Goal: Information Seeking & Learning: Learn about a topic

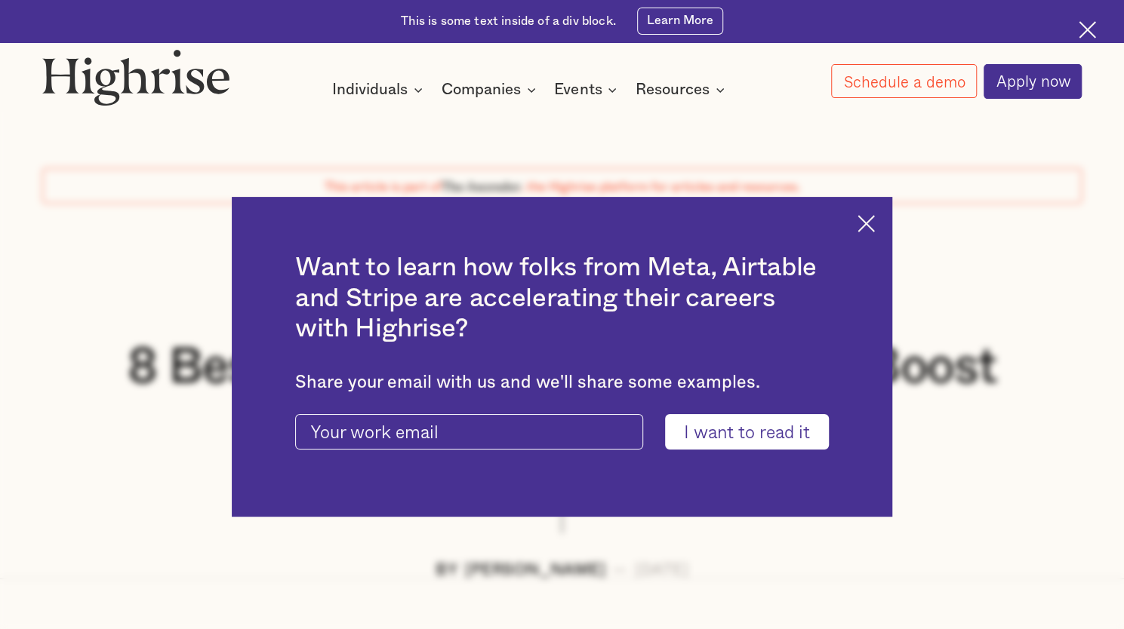
click at [867, 224] on img at bounding box center [865, 223] width 17 height 17
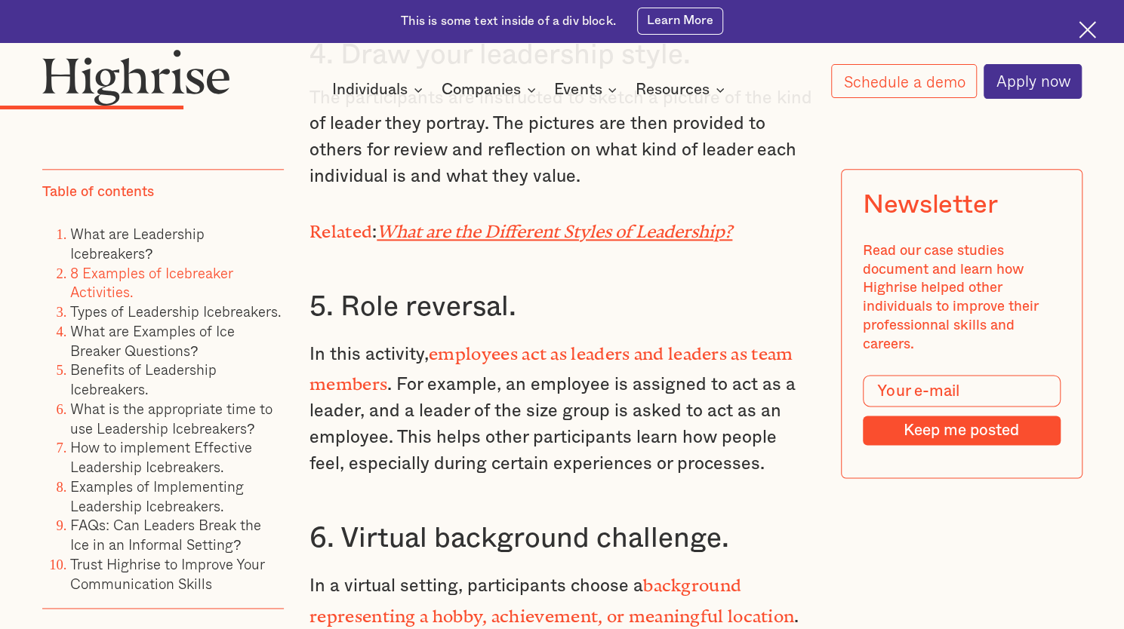
scroll to position [4452, 0]
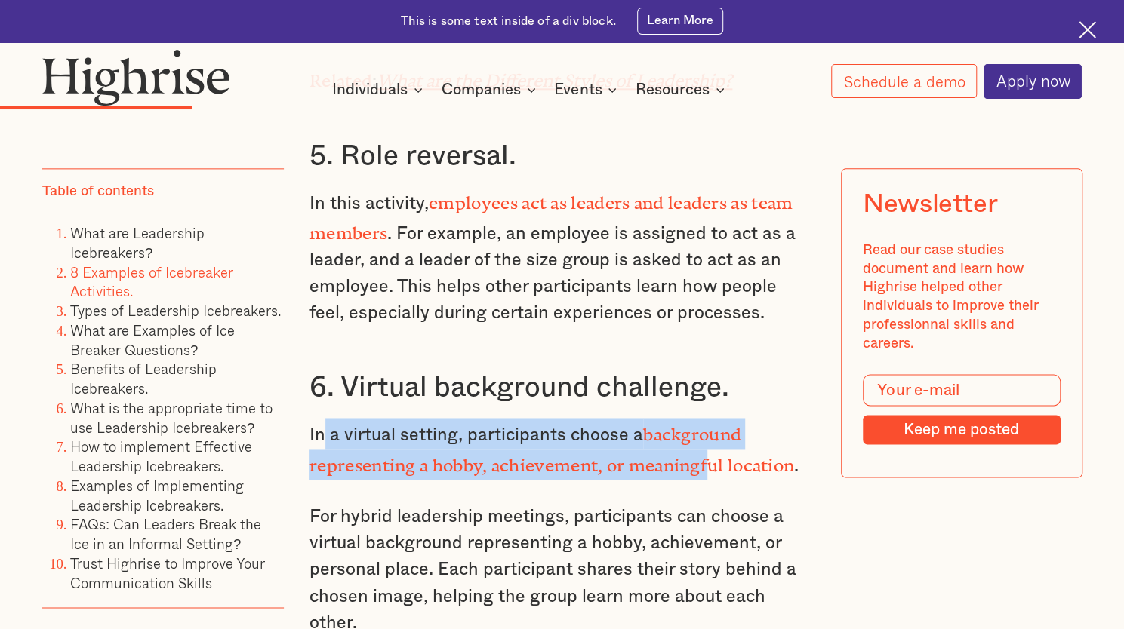
drag, startPoint x: 347, startPoint y: 435, endPoint x: 714, endPoint y: 450, distance: 367.0
click at [714, 450] on p "In a virtual setting, participants choose a background representing a hobby, ac…" at bounding box center [561, 449] width 505 height 62
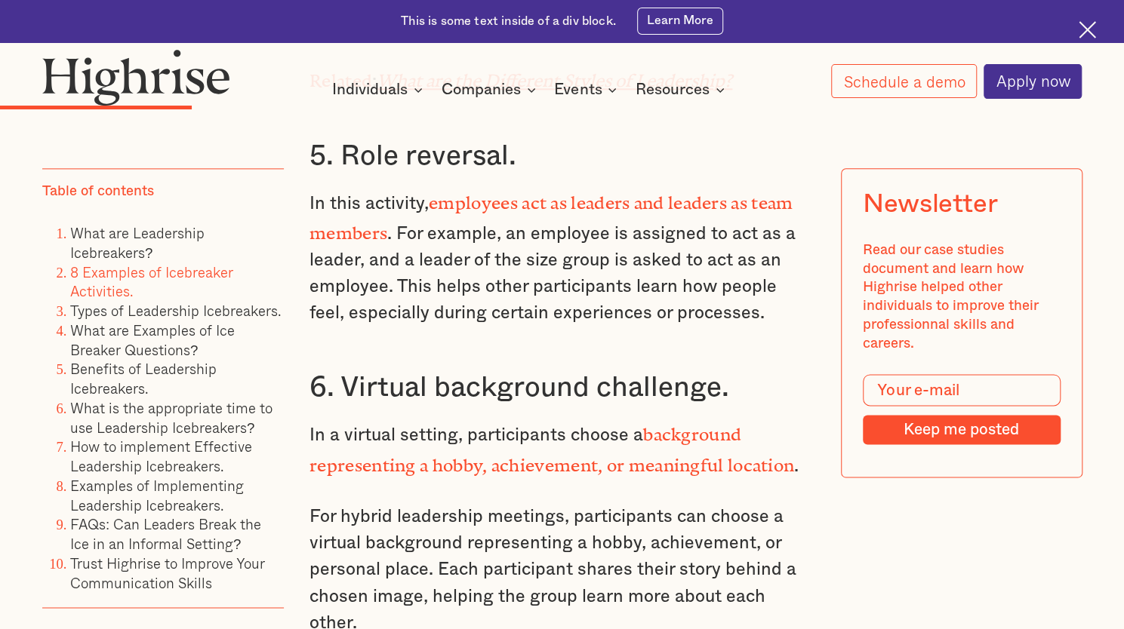
click at [761, 402] on h3 "6. Virtual background challenge." at bounding box center [561, 387] width 505 height 35
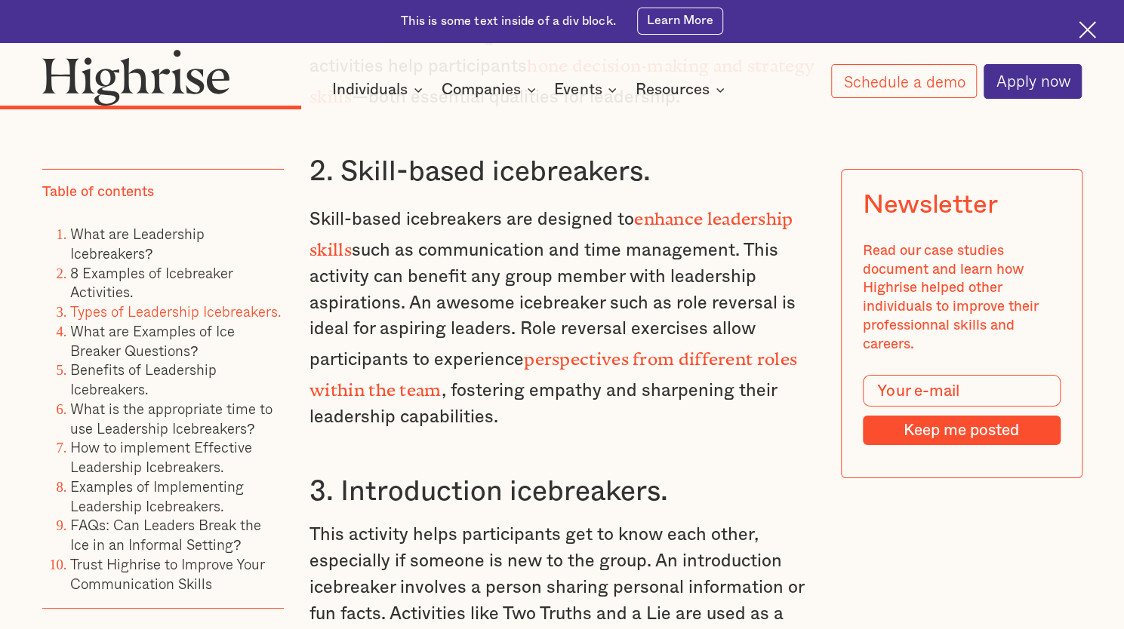
scroll to position [6187, 0]
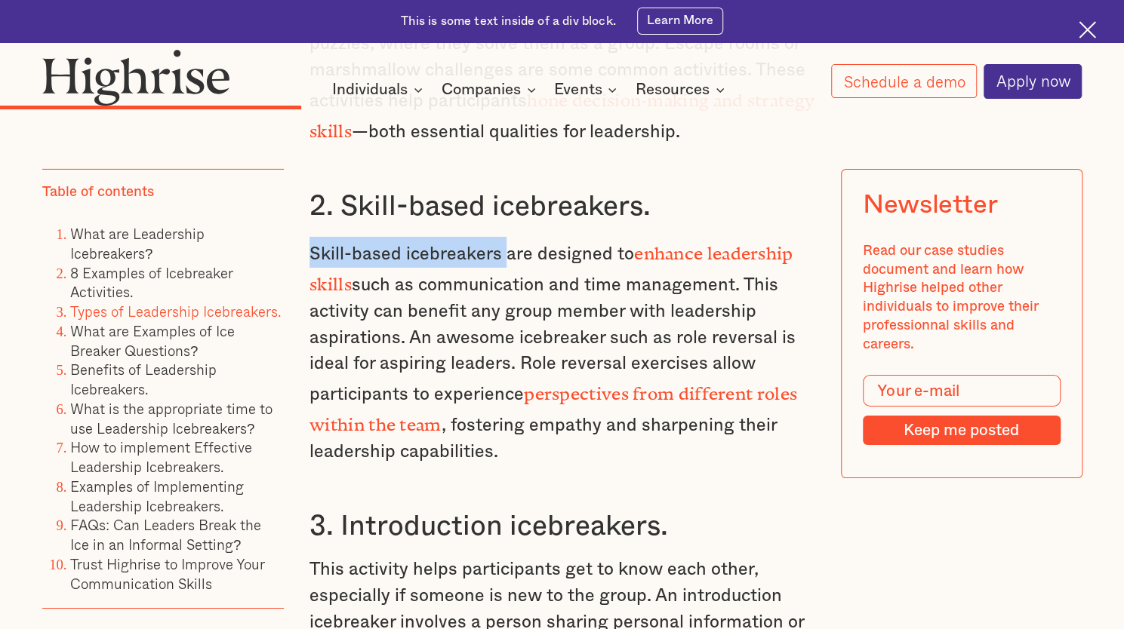
drag, startPoint x: 309, startPoint y: 210, endPoint x: 500, endPoint y: 216, distance: 190.2
click at [500, 237] on p "Skill-based icebreakers are designed to enhance leadership skills such as commu…" at bounding box center [561, 351] width 505 height 229
copy p "Skill-based icebreakers"
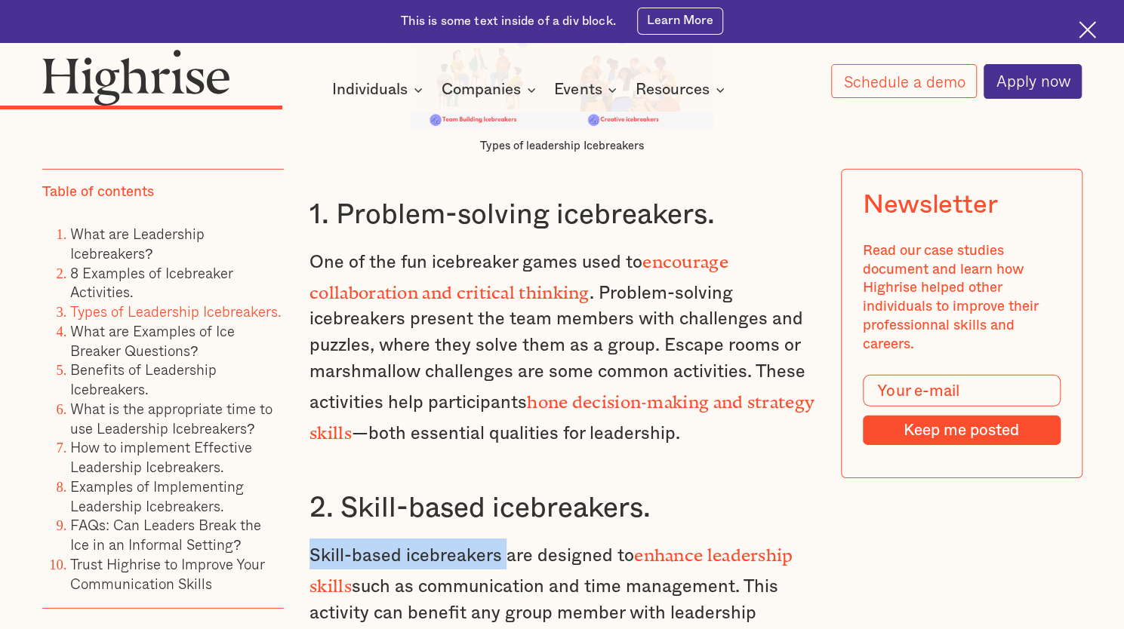
scroll to position [5961, 0]
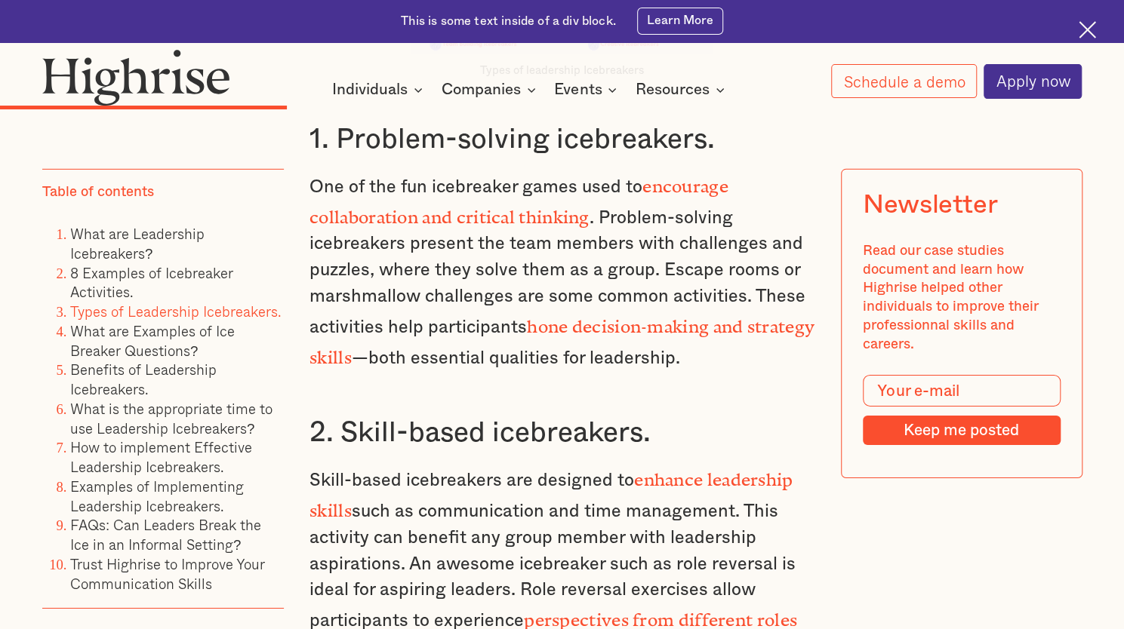
click at [664, 416] on h3 "2. Skill-based icebreakers." at bounding box center [561, 433] width 505 height 35
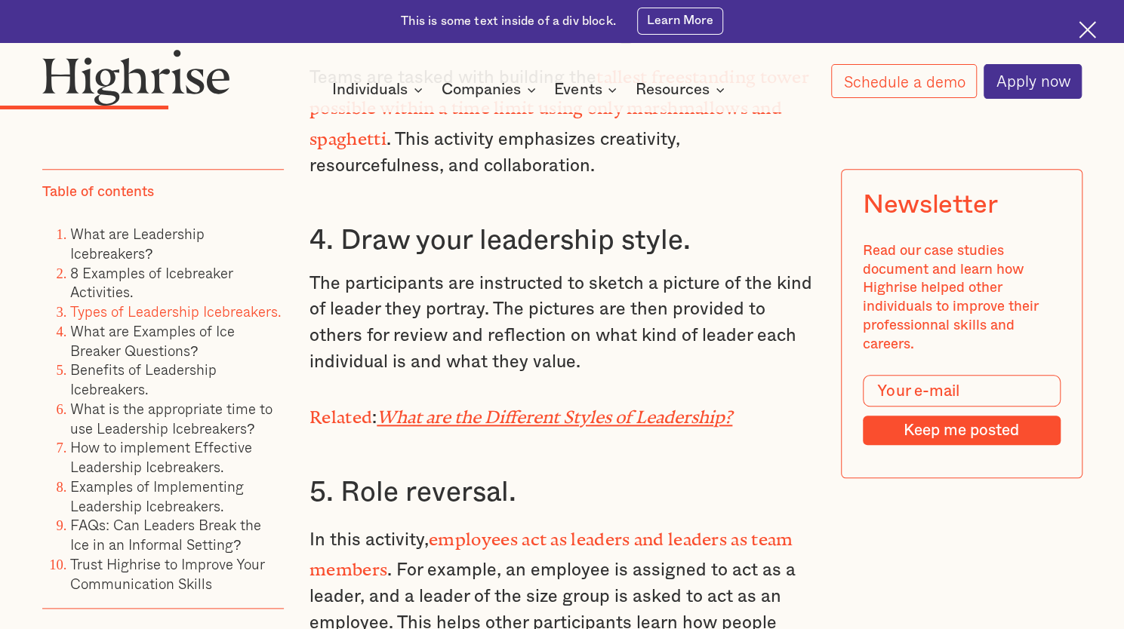
scroll to position [4150, 0]
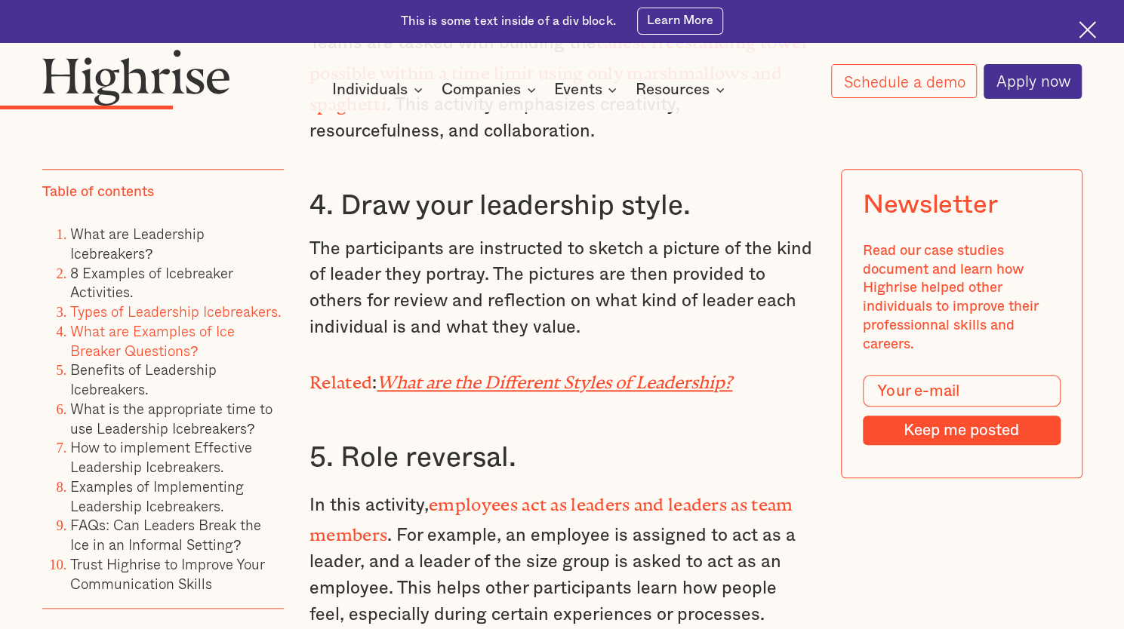
click at [121, 332] on link "What are Examples of Ice Breaker Questions?" at bounding box center [152, 340] width 164 height 41
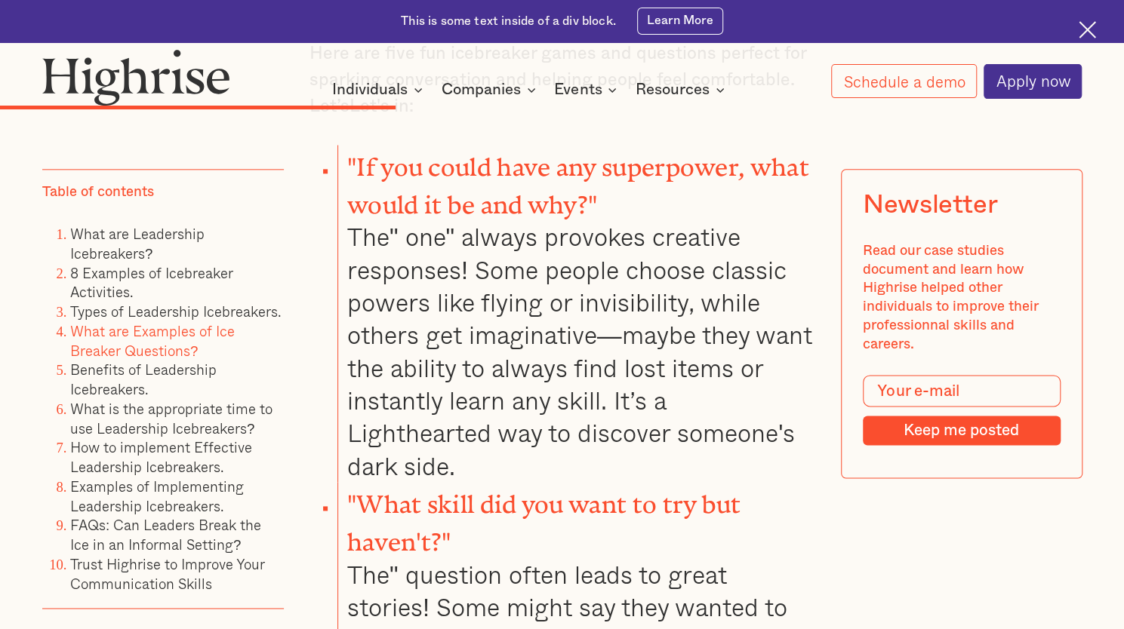
scroll to position [7818, 0]
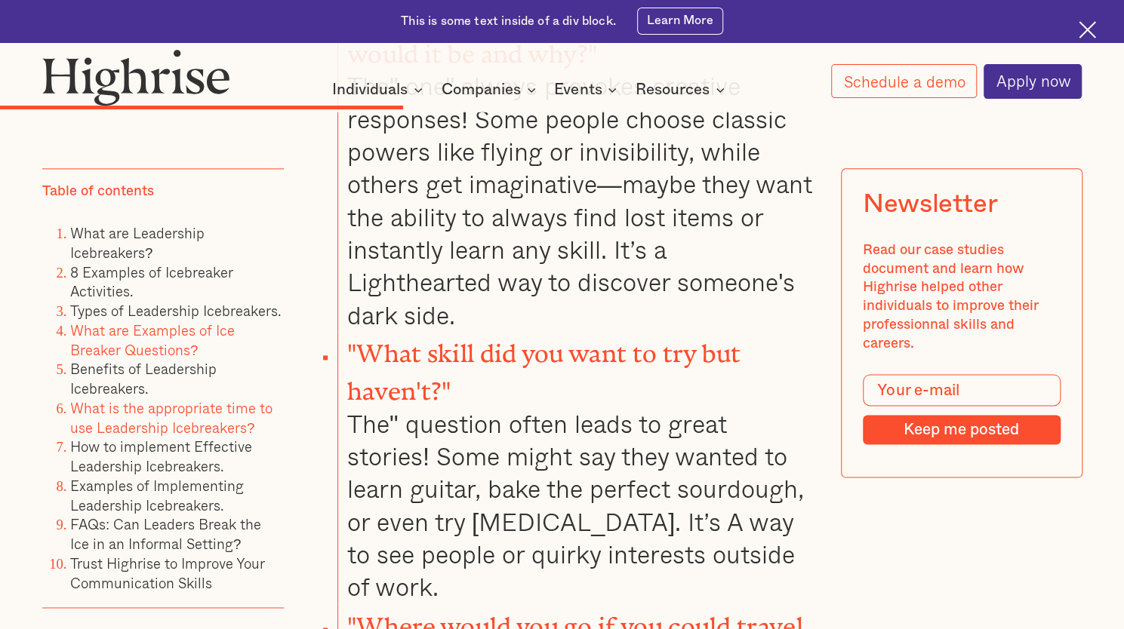
click at [155, 413] on link "What is the appropriate time to use Leadership Icebreakers?" at bounding box center [171, 418] width 202 height 41
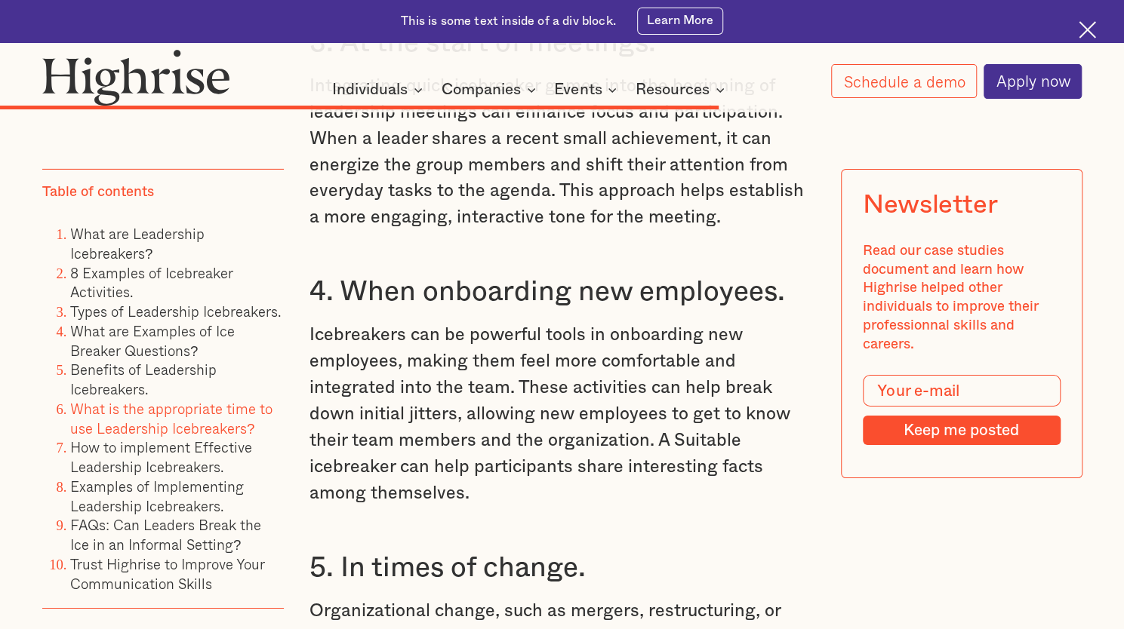
scroll to position [12909, 0]
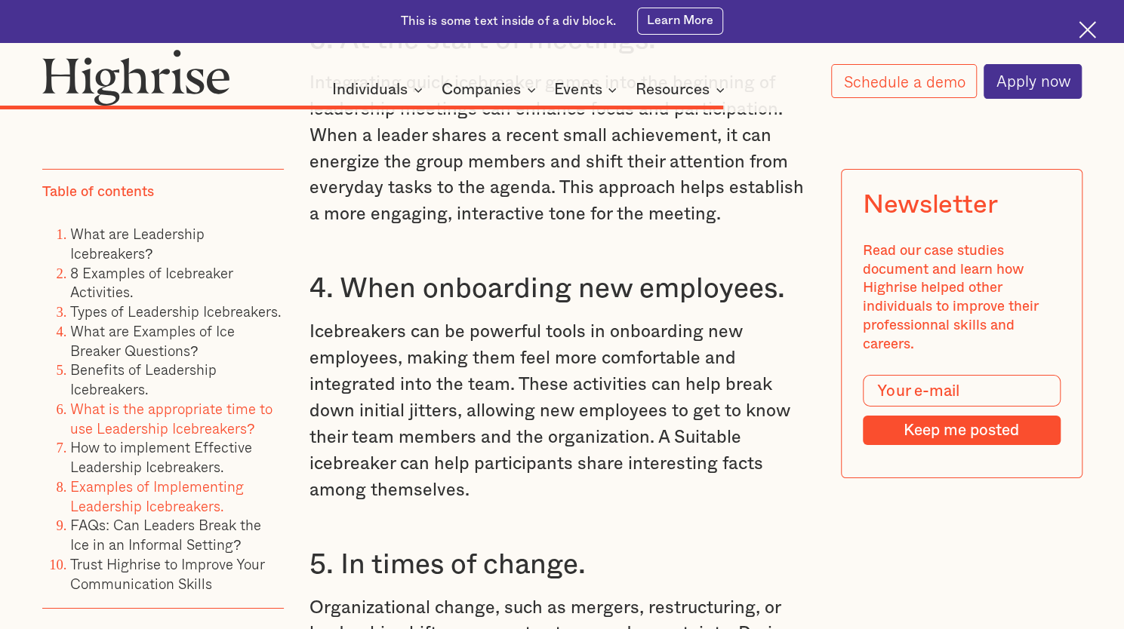
click at [136, 515] on link "Examples of Implementing Leadership Icebreakers." at bounding box center [157, 495] width 174 height 41
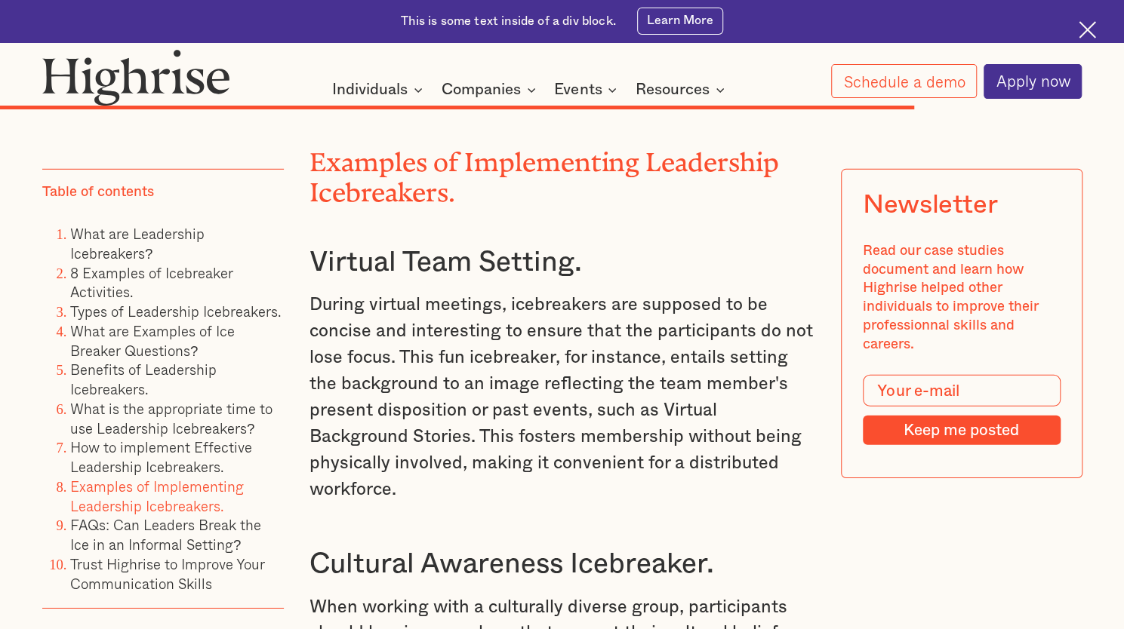
scroll to position [16001, 0]
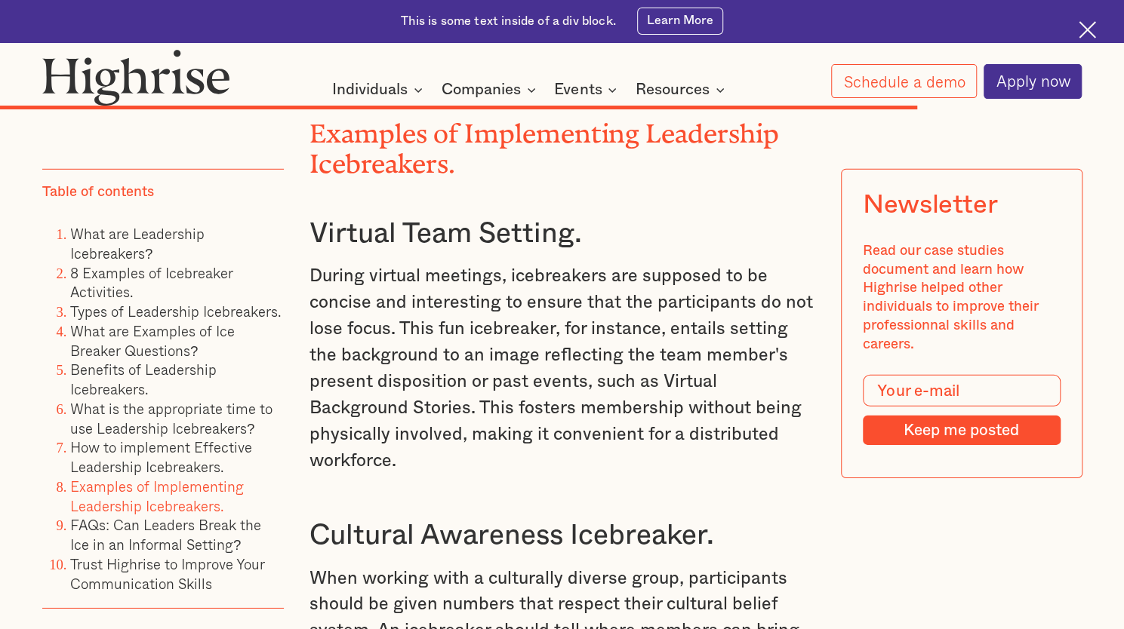
click at [133, 456] on li "How to implement Effective Leadership Icebreakers." at bounding box center [177, 457] width 214 height 39
click at [133, 469] on link "How to implement Effective Leadership Icebreakers." at bounding box center [161, 456] width 182 height 41
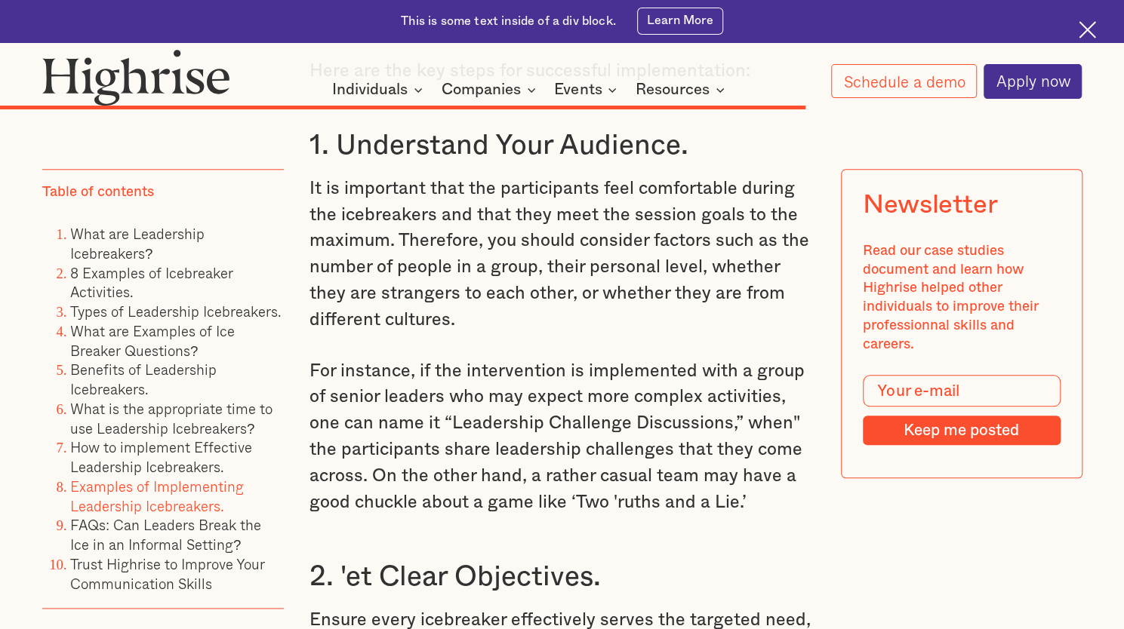
scroll to position [14216, 0]
